Goal: Find specific page/section: Find specific page/section

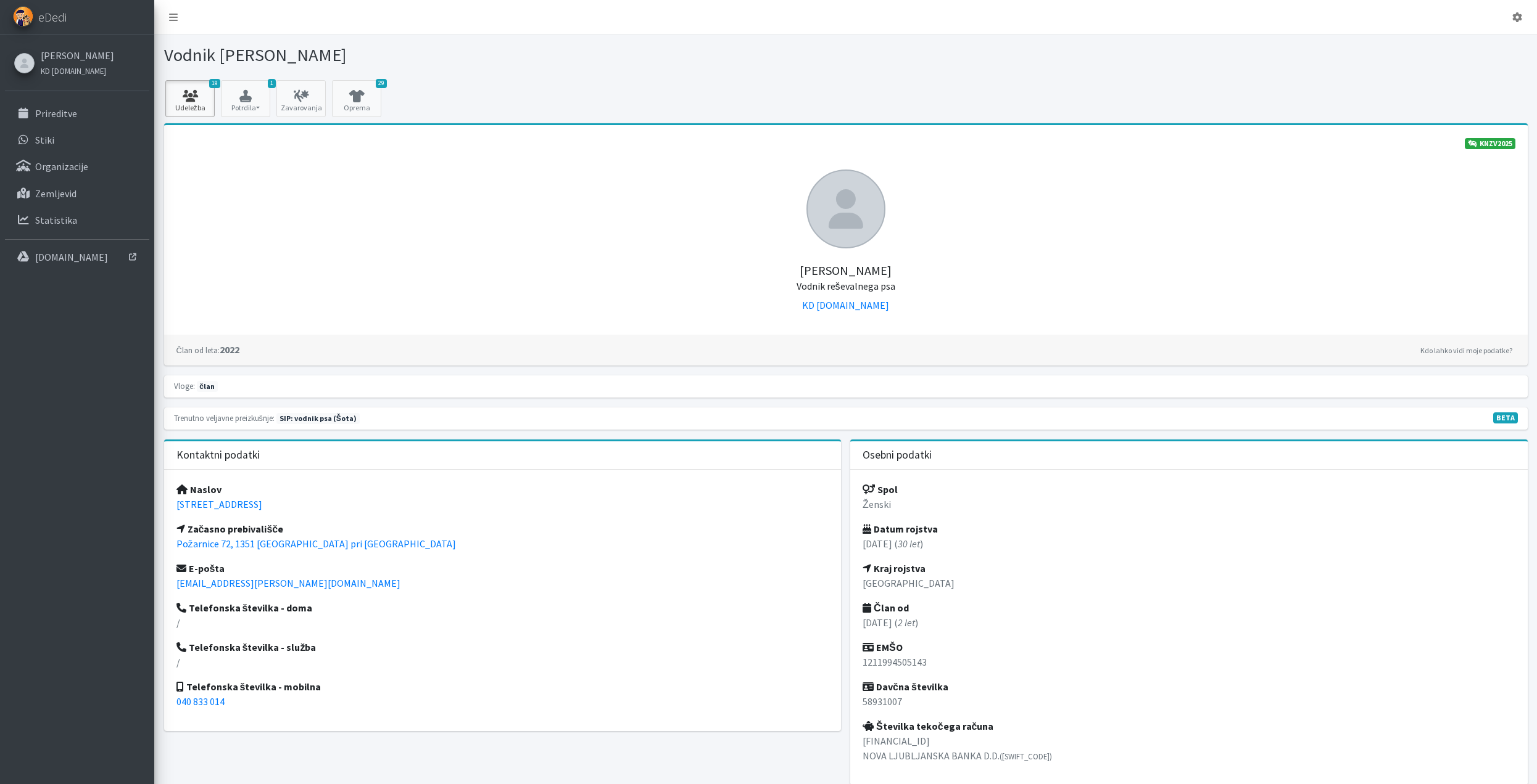
click at [191, 98] on icon at bounding box center [190, 96] width 42 height 12
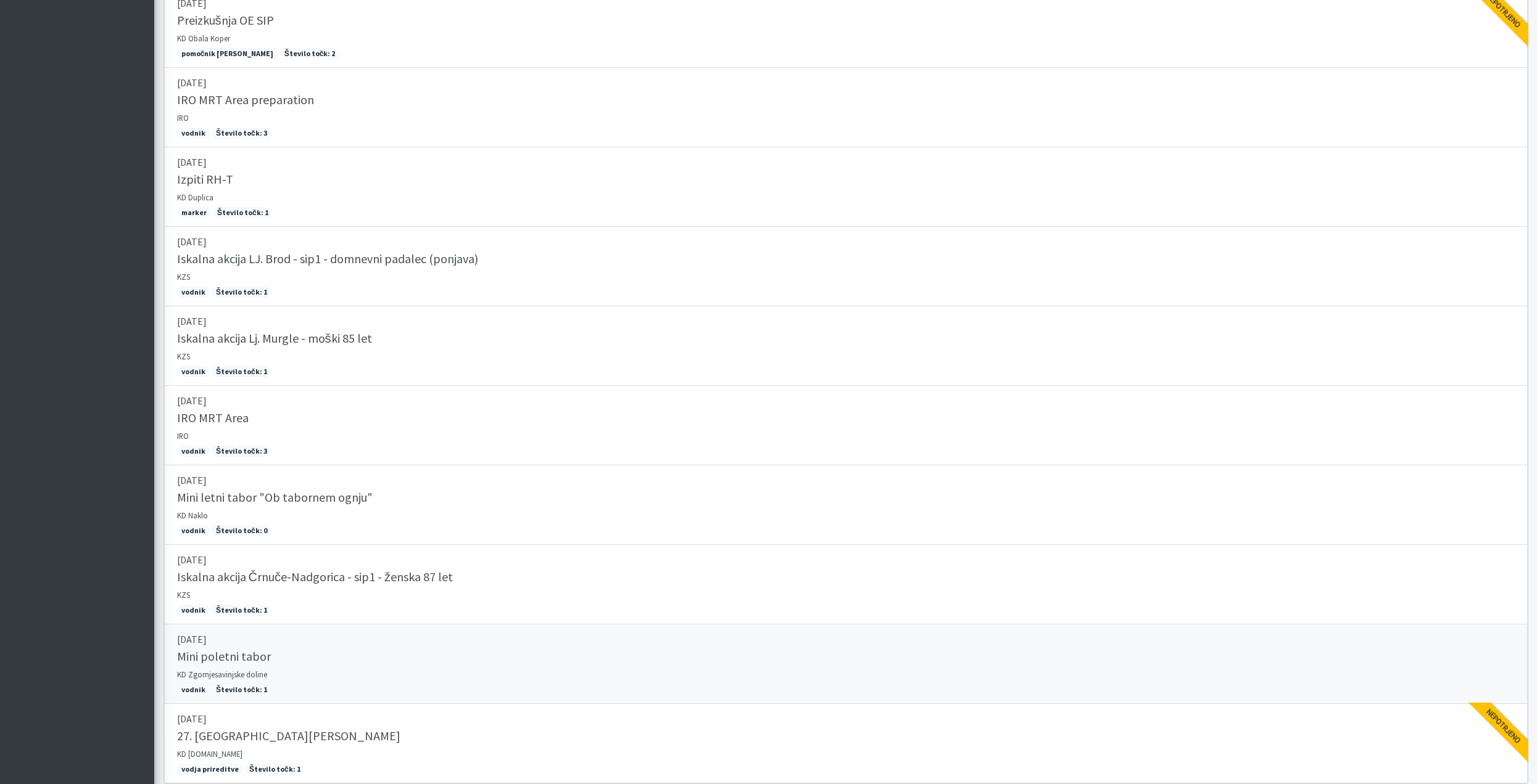
scroll to position [757, 0]
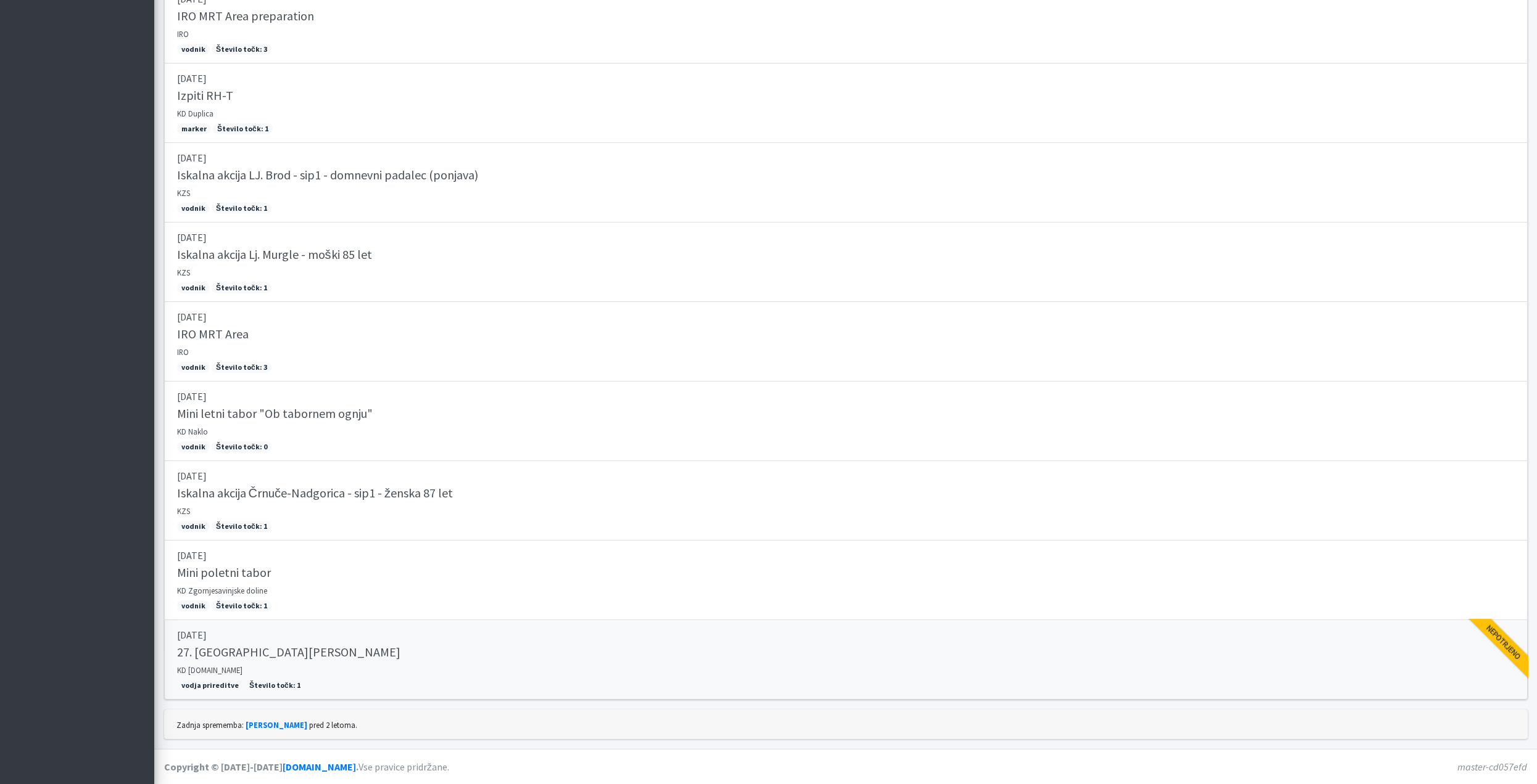
click at [251, 650] on h5 "27. [GEOGRAPHIC_DATA][PERSON_NAME]" at bounding box center [288, 652] width 223 height 15
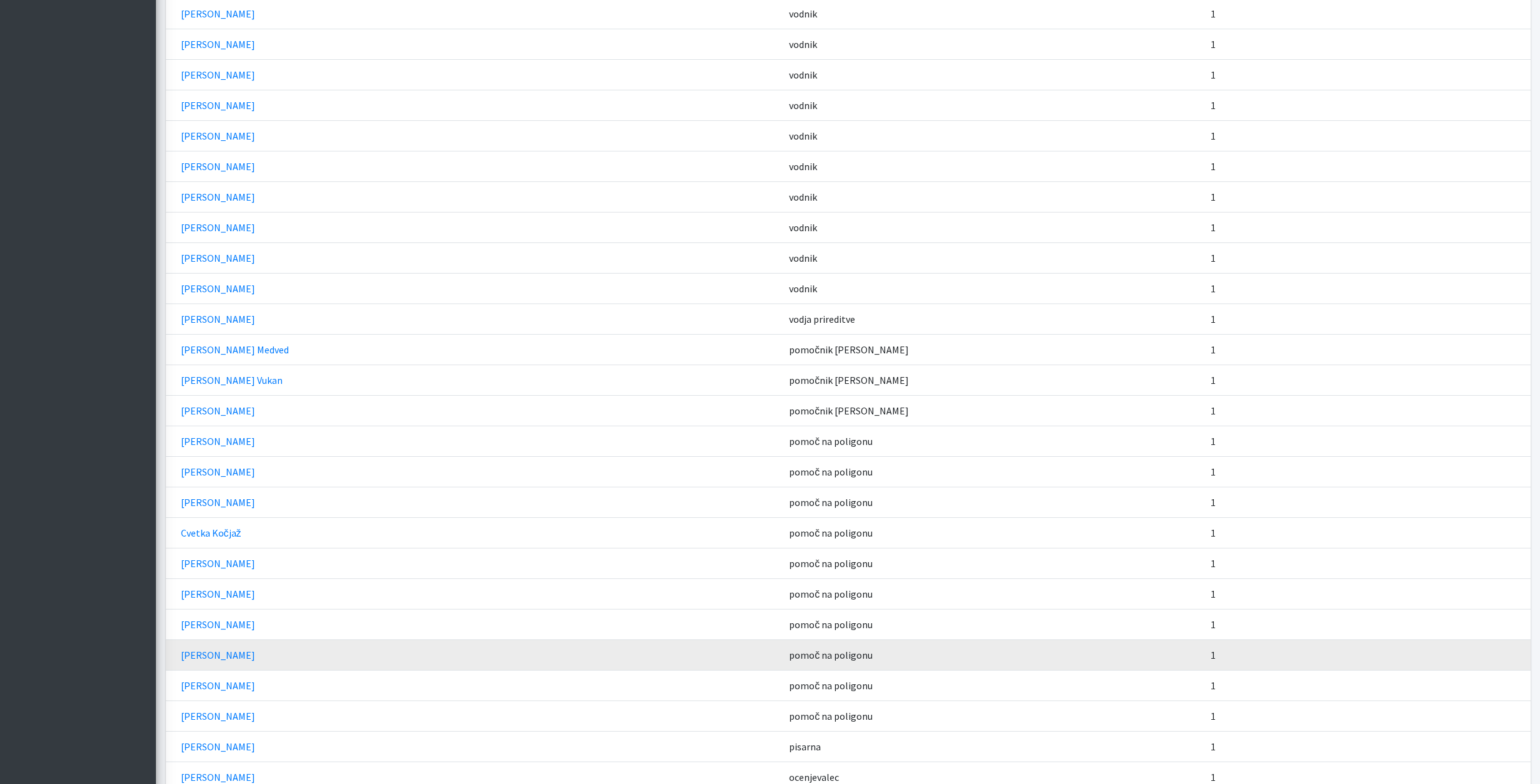
scroll to position [1932, 0]
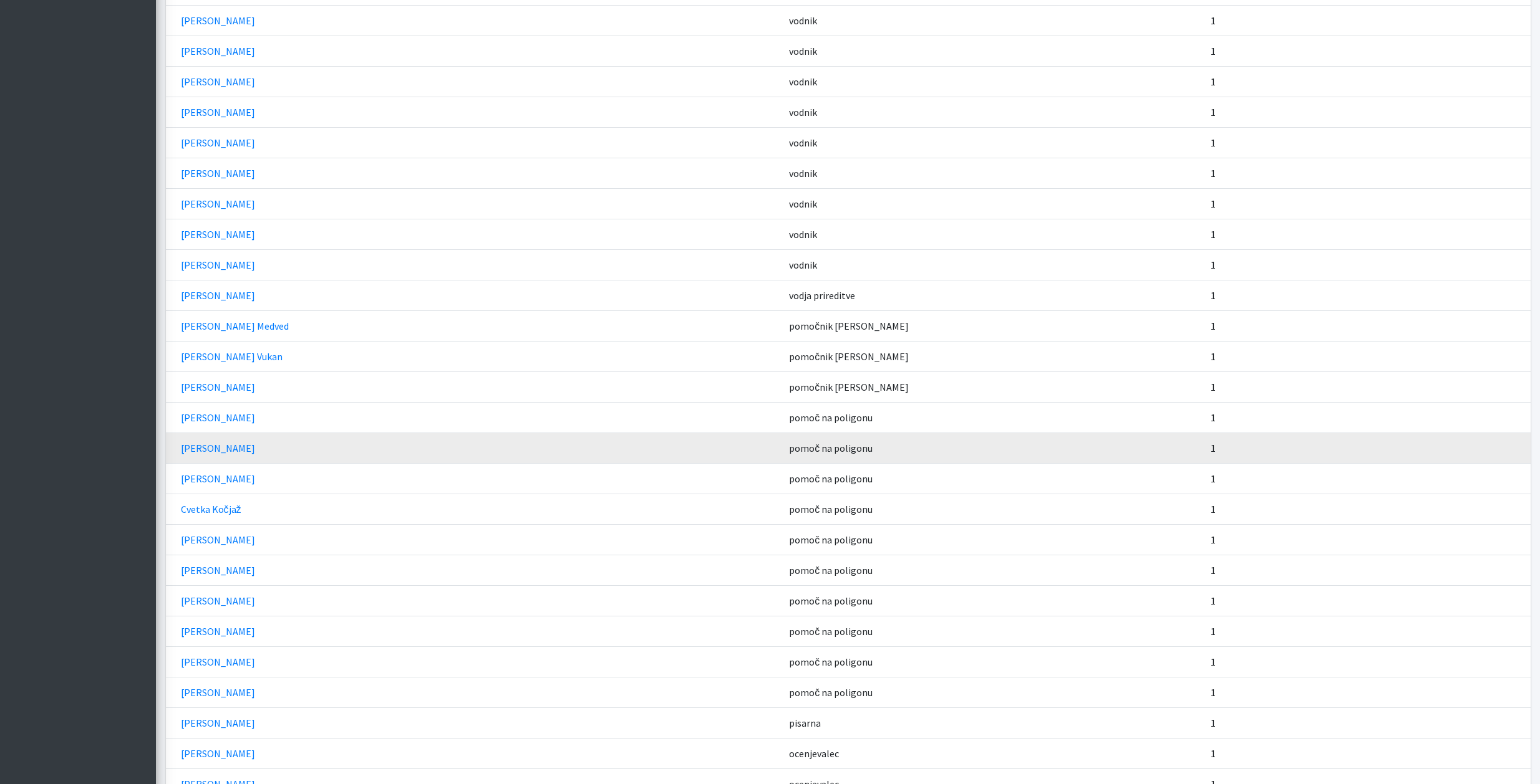
drag, startPoint x: 226, startPoint y: 663, endPoint x: 294, endPoint y: 457, distance: 216.9
click at [294, 457] on td "Petra Držan" at bounding box center [474, 447] width 616 height 31
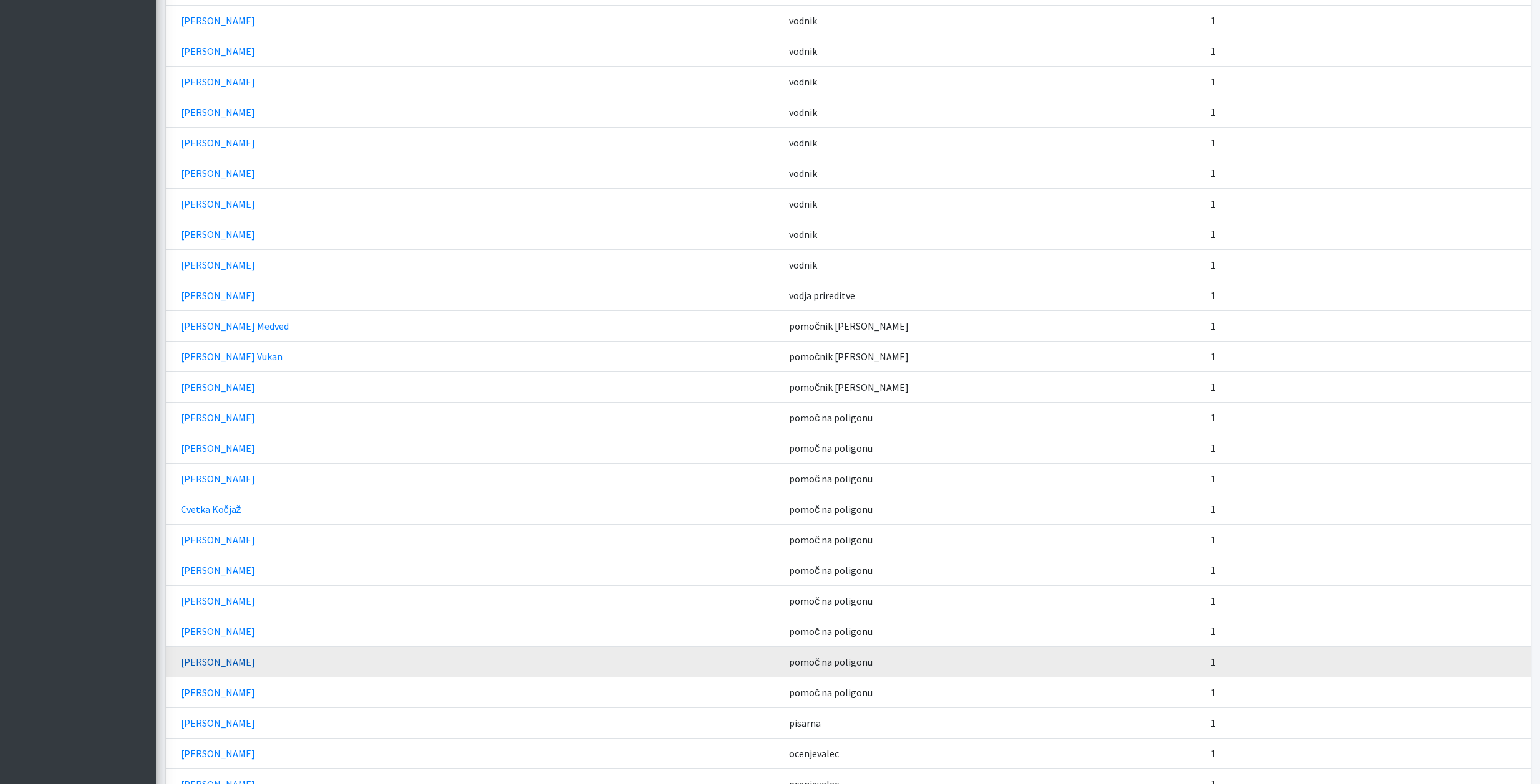
drag, startPoint x: 229, startPoint y: 668, endPoint x: 211, endPoint y: 663, distance: 18.7
click at [211, 663] on link "Boštjan Krajnik" at bounding box center [218, 662] width 74 height 13
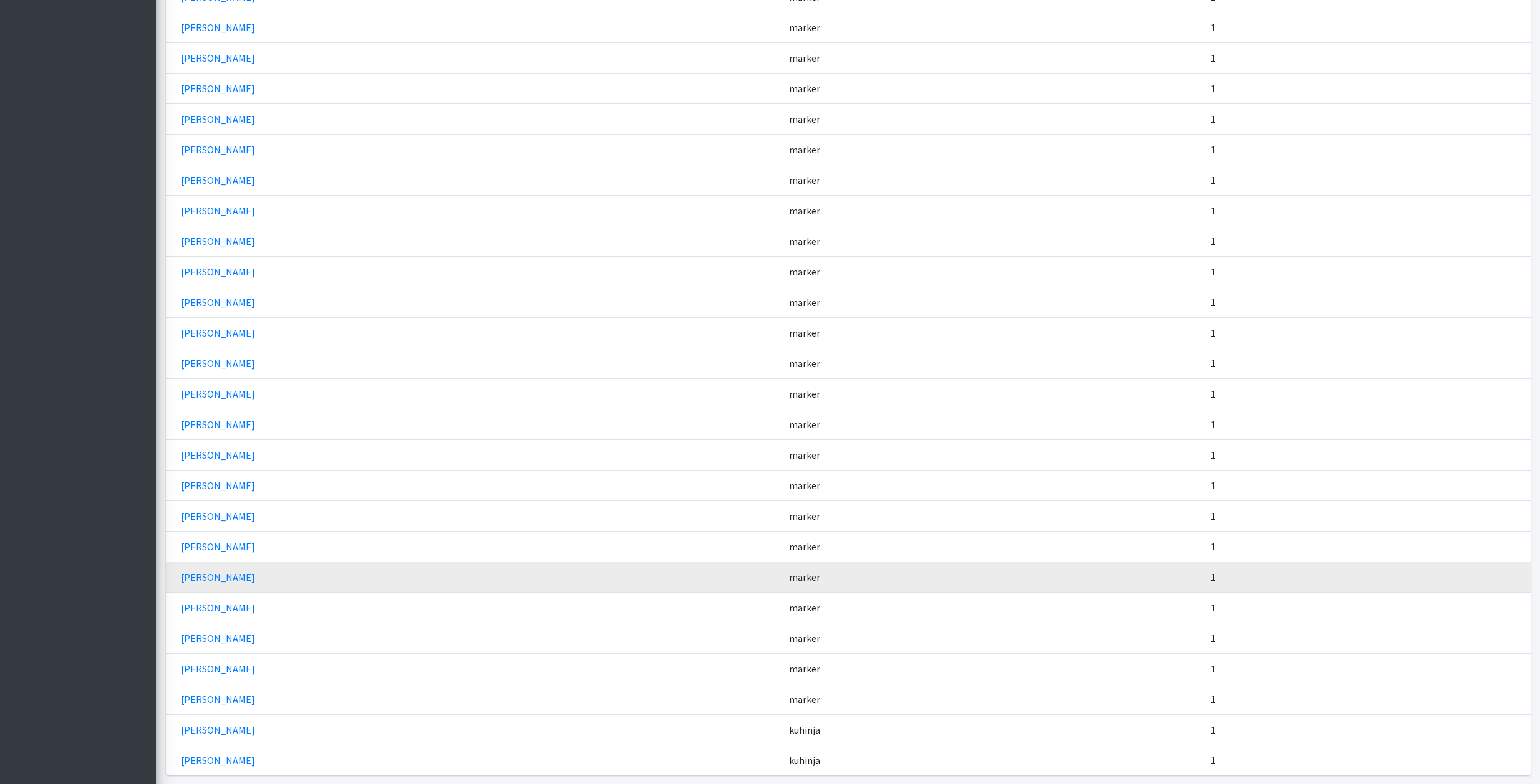
scroll to position [3010, 0]
